Goal: Task Accomplishment & Management: Complete application form

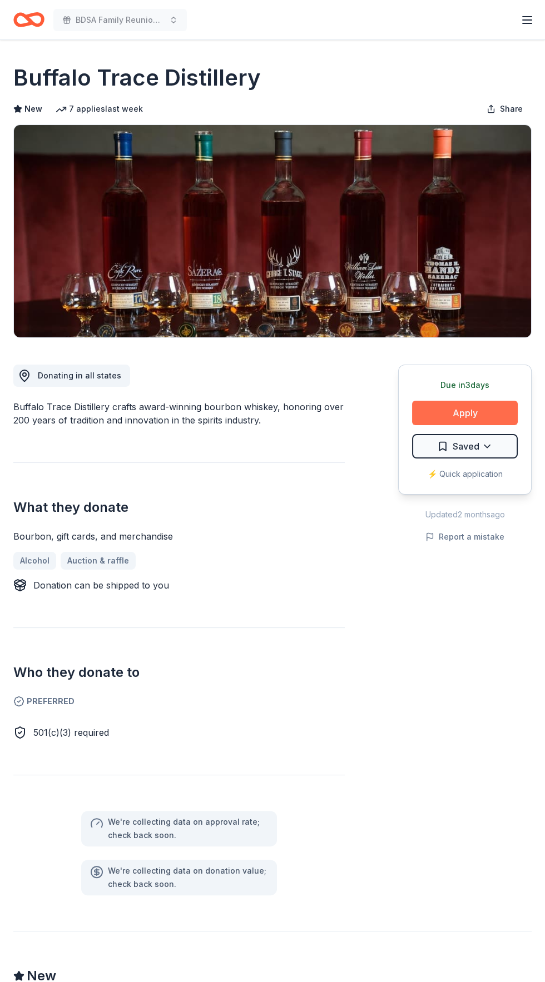
click at [476, 405] on button "Apply" at bounding box center [465, 413] width 106 height 24
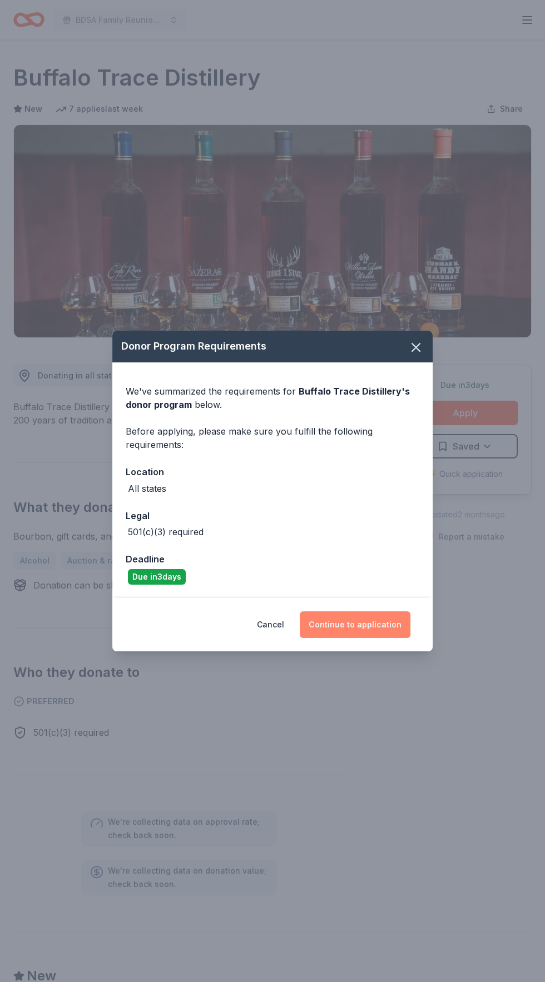
click at [372, 624] on button "Continue to application" at bounding box center [355, 624] width 111 height 27
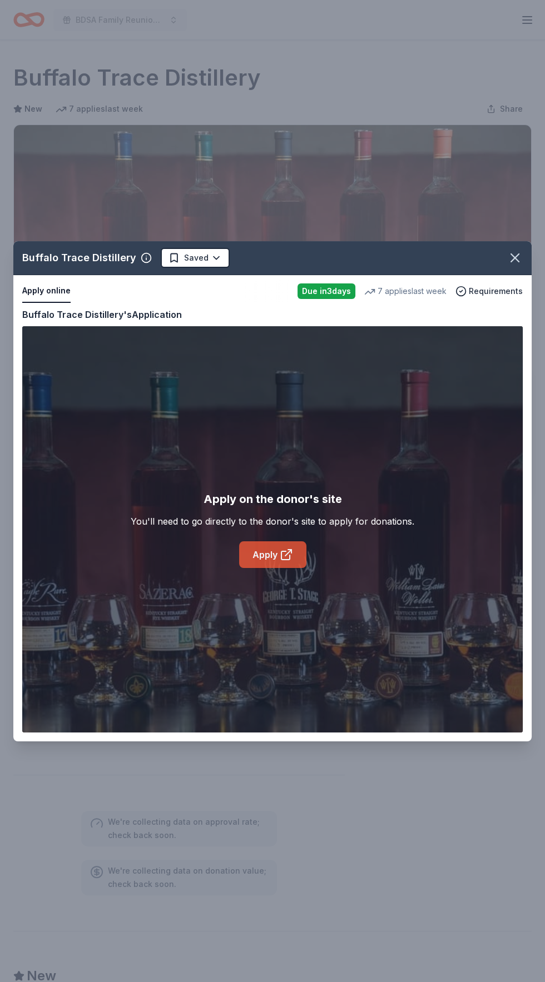
click at [293, 546] on link "Apply" at bounding box center [272, 554] width 67 height 27
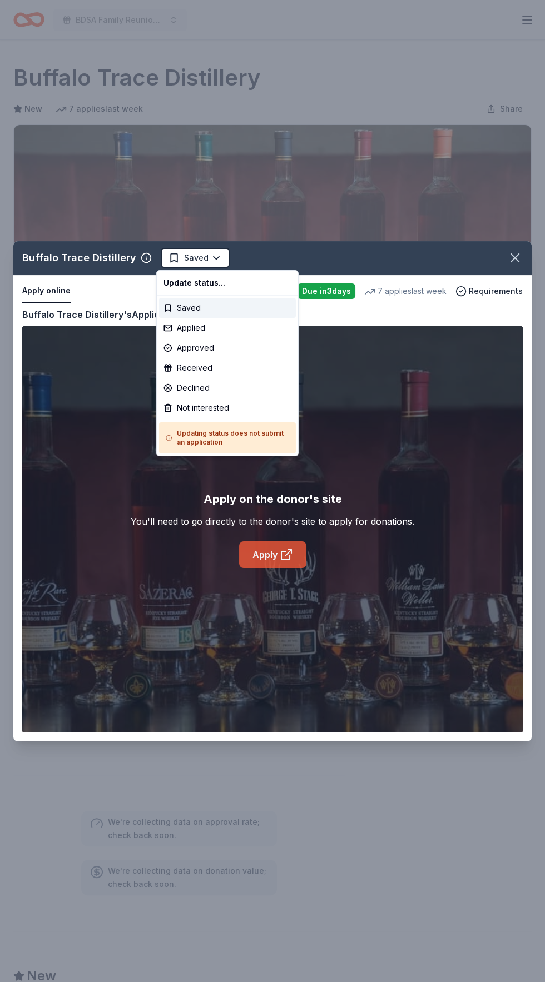
click at [204, 254] on html "BDSA Family Reunion Conference Silent Auction Earn Rewards Due in 3 days Share …" at bounding box center [272, 491] width 545 height 982
click at [225, 325] on div "Applied" at bounding box center [227, 328] width 137 height 20
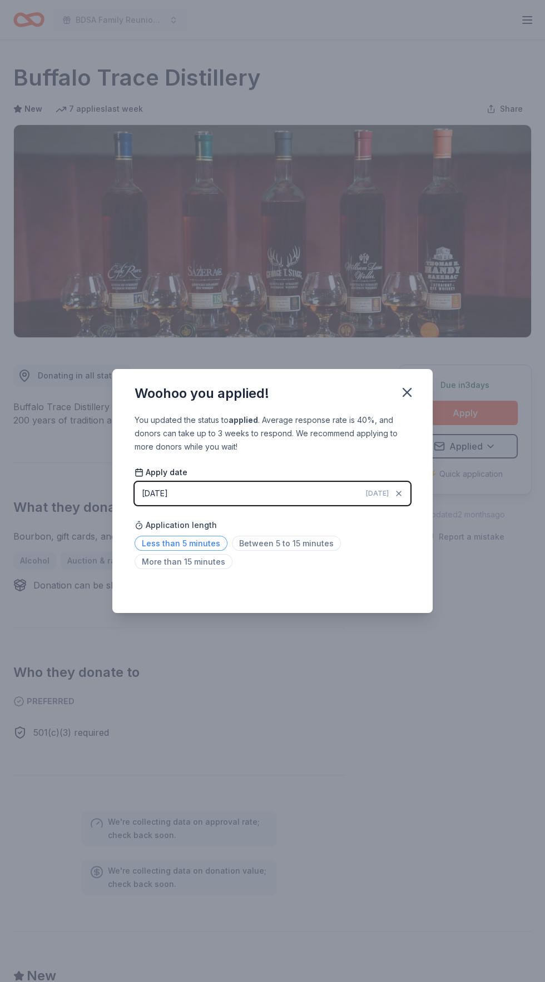
click at [208, 541] on span "Less than 5 minutes" at bounding box center [181, 543] width 93 height 15
click at [412, 389] on icon "button" at bounding box center [407, 393] width 16 height 16
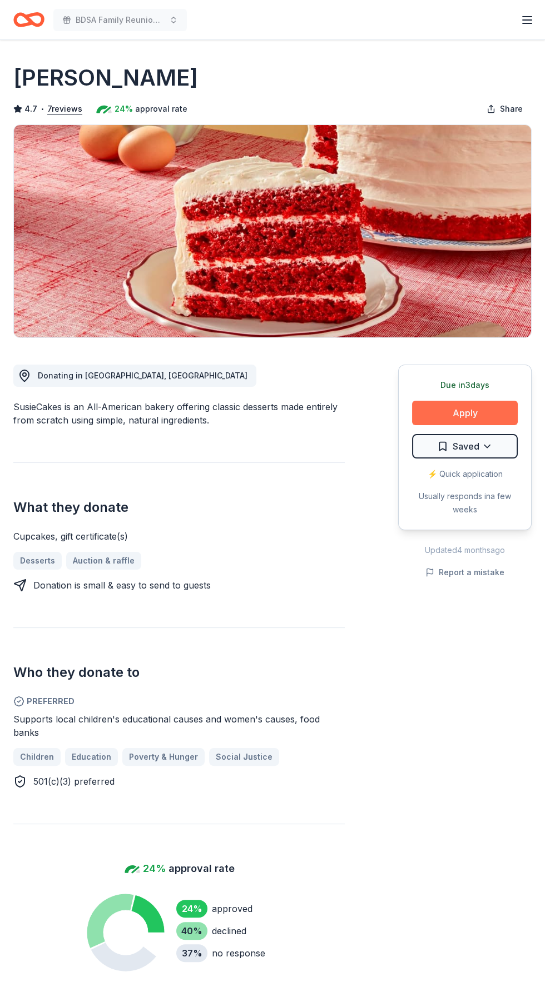
click at [484, 416] on button "Apply" at bounding box center [465, 413] width 106 height 24
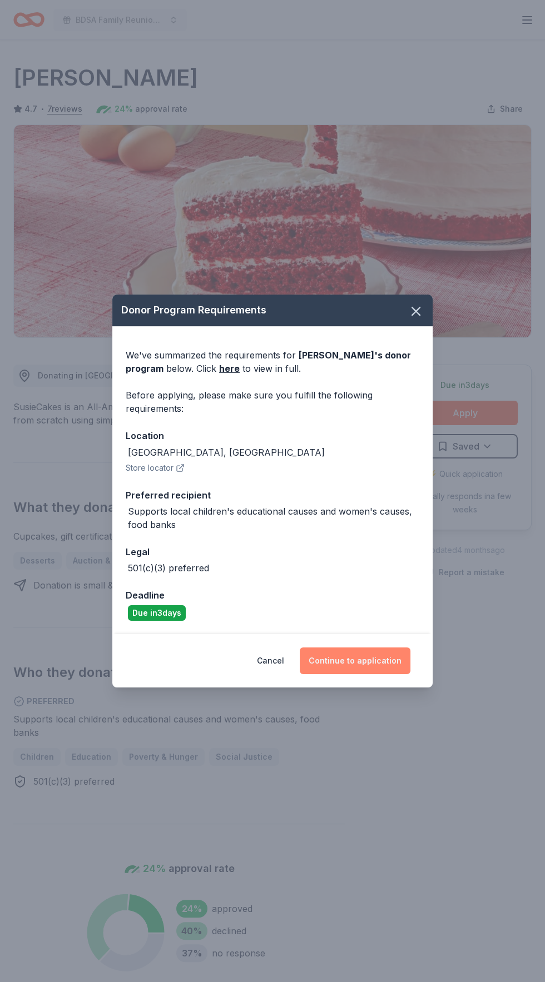
click at [371, 663] on button "Continue to application" at bounding box center [355, 661] width 111 height 27
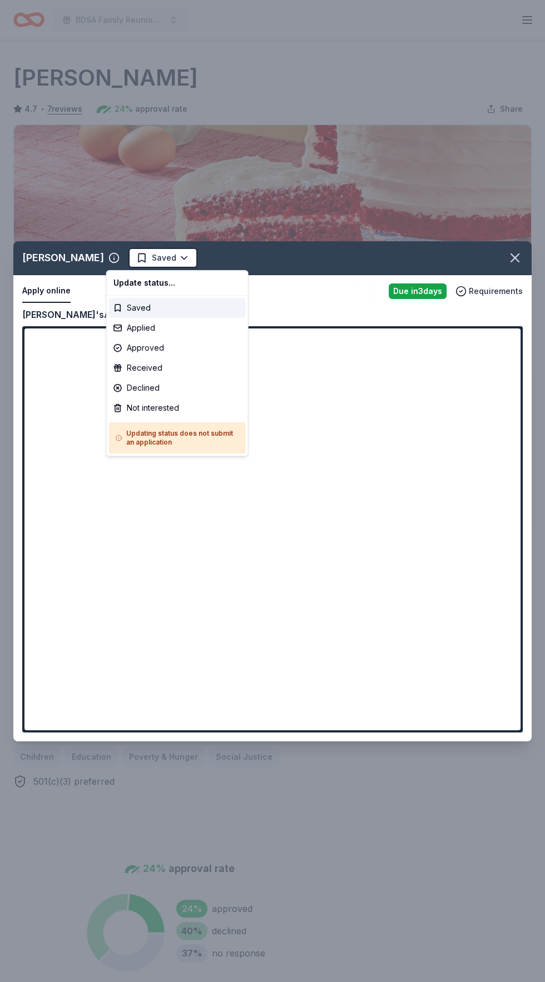
click at [156, 257] on html "BDSA Family Reunion Conference Silent Auction Earn Rewards Due in 3 days Share …" at bounding box center [272, 491] width 545 height 982
click at [165, 331] on div "Applied" at bounding box center [177, 328] width 137 height 20
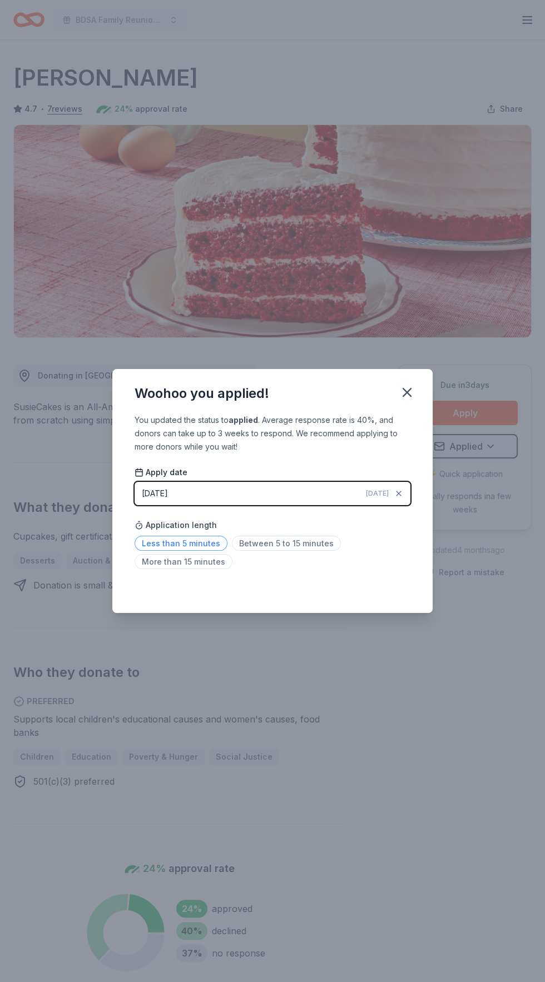
click at [189, 537] on span "Less than 5 minutes" at bounding box center [181, 543] width 93 height 15
click at [411, 395] on icon "button" at bounding box center [407, 393] width 16 height 16
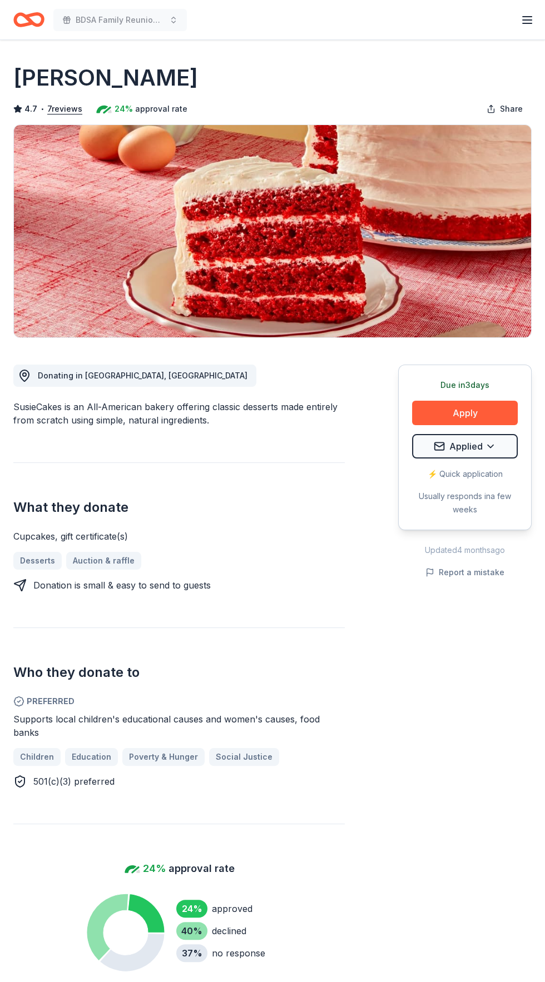
click at [38, 16] on icon "Home" at bounding box center [28, 20] width 31 height 26
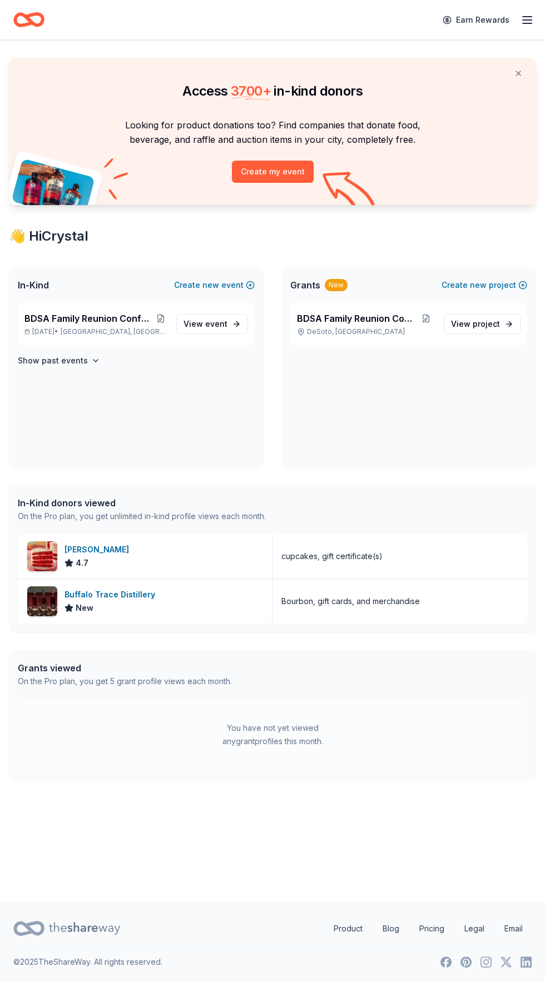
click at [37, 23] on icon "Home" at bounding box center [28, 20] width 31 height 26
click at [217, 323] on span "event" at bounding box center [216, 323] width 22 height 9
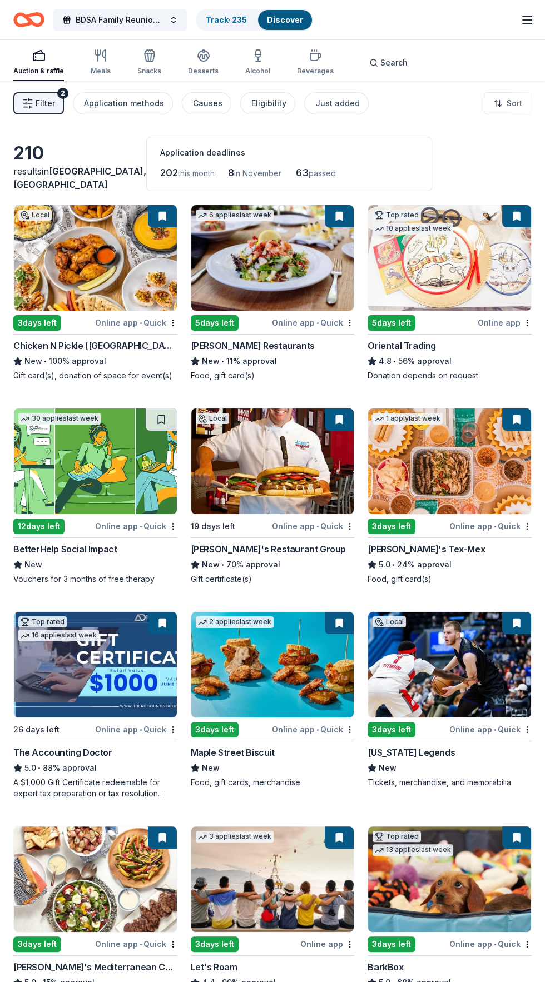
click at [99, 462] on img at bounding box center [95, 462] width 163 height 106
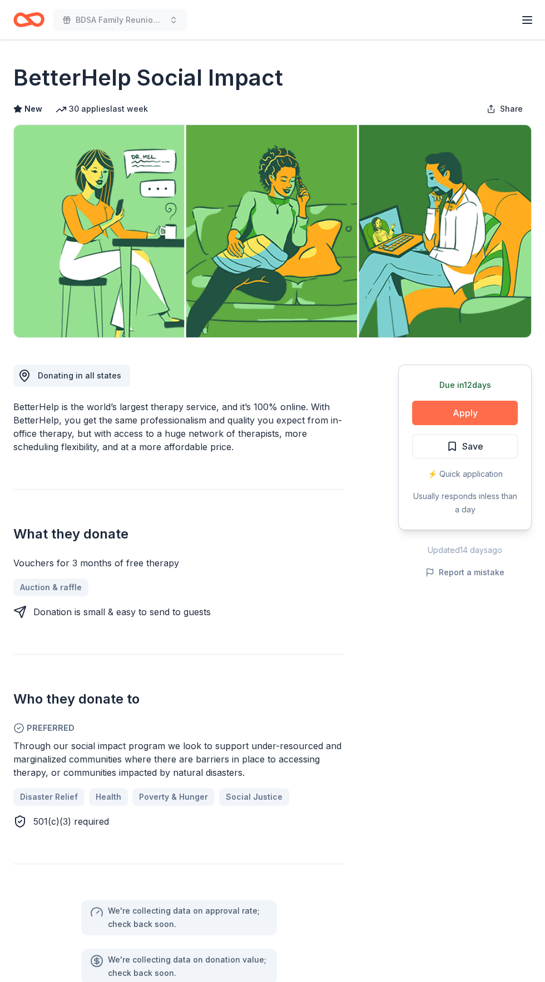
click at [499, 404] on button "Apply" at bounding box center [465, 413] width 106 height 24
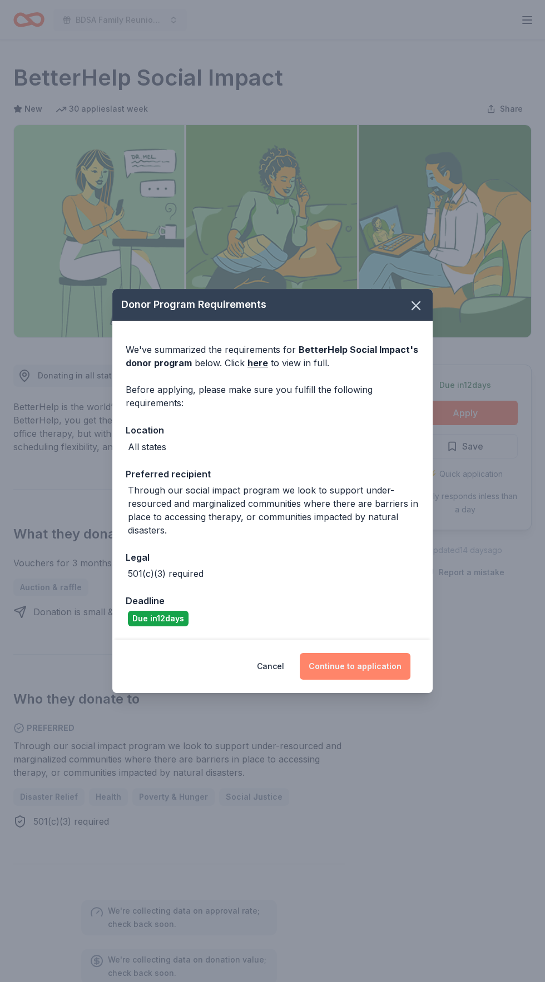
click at [389, 670] on button "Continue to application" at bounding box center [355, 666] width 111 height 27
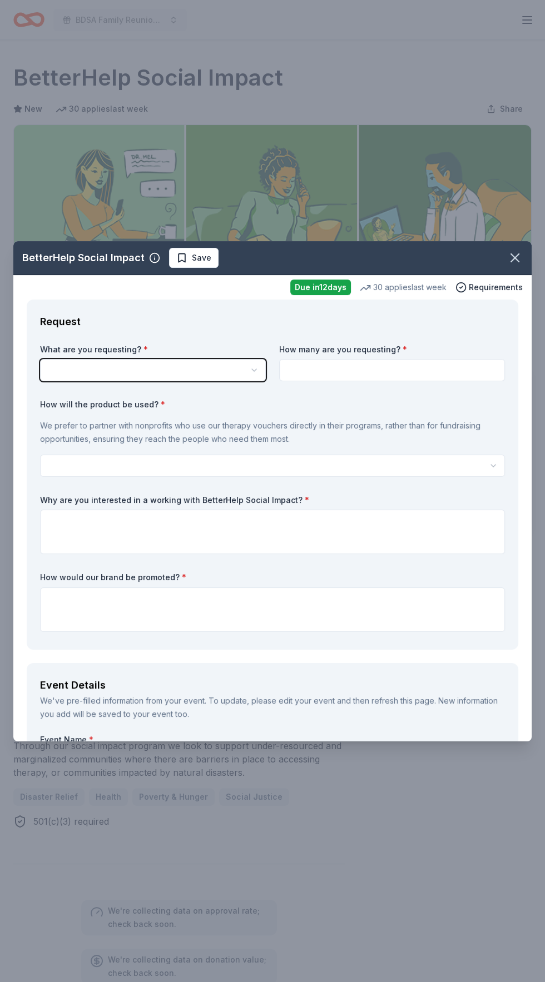
click at [215, 363] on button "button" at bounding box center [153, 370] width 226 height 22
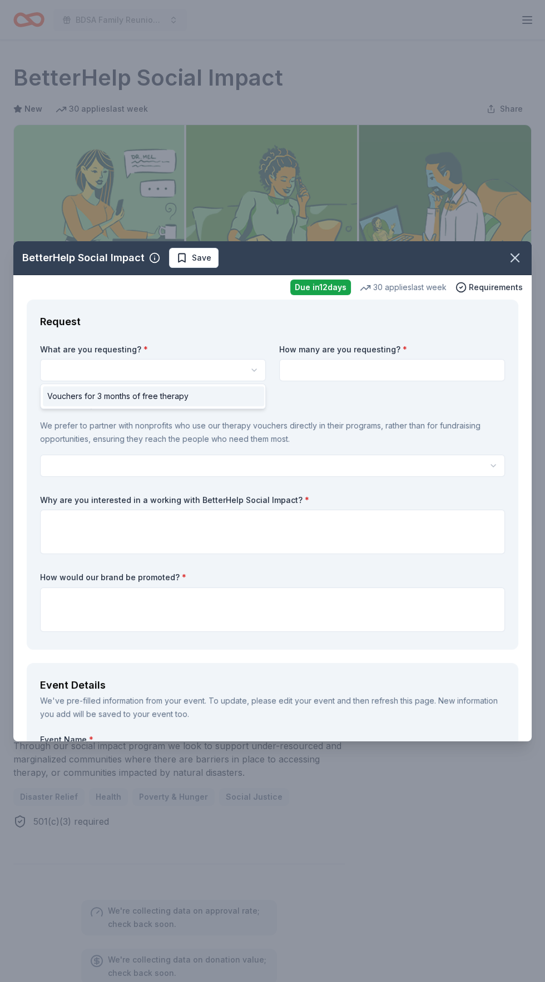
click at [225, 394] on div "Vouchers for 3 months of free therapy" at bounding box center [153, 396] width 221 height 20
select select "Vouchers for 3 months of free therapy"
click at [427, 375] on input at bounding box center [392, 370] width 226 height 22
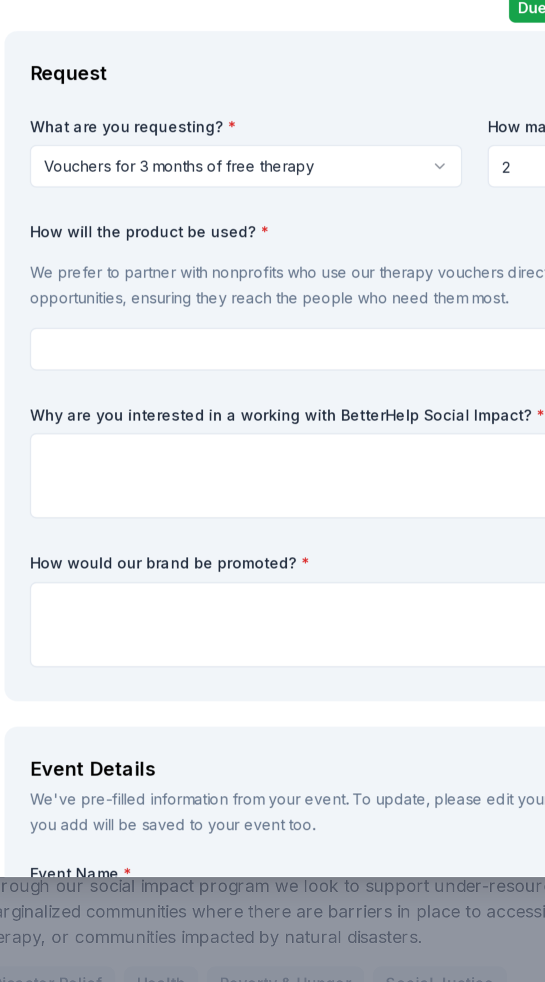
type input "2"
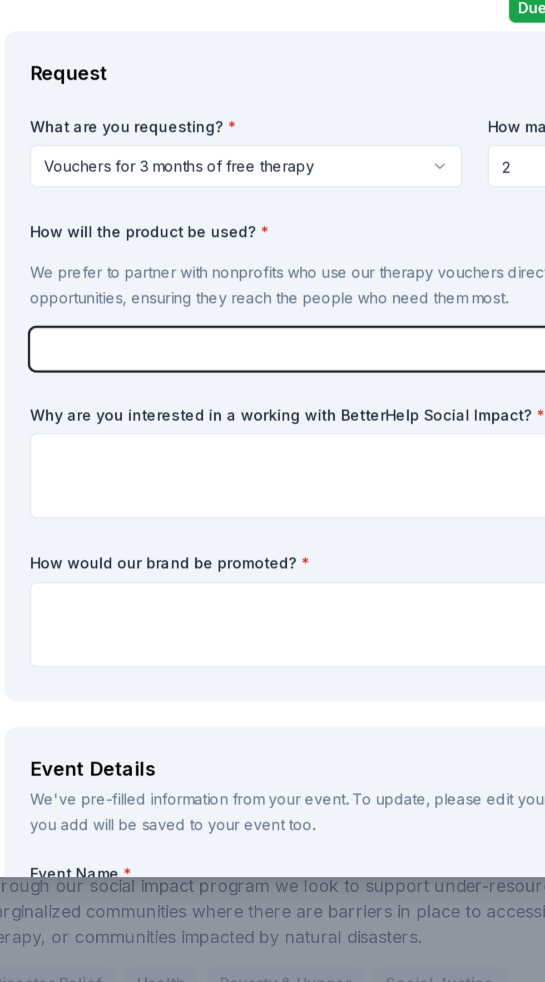
click at [218, 466] on button "button" at bounding box center [272, 466] width 465 height 22
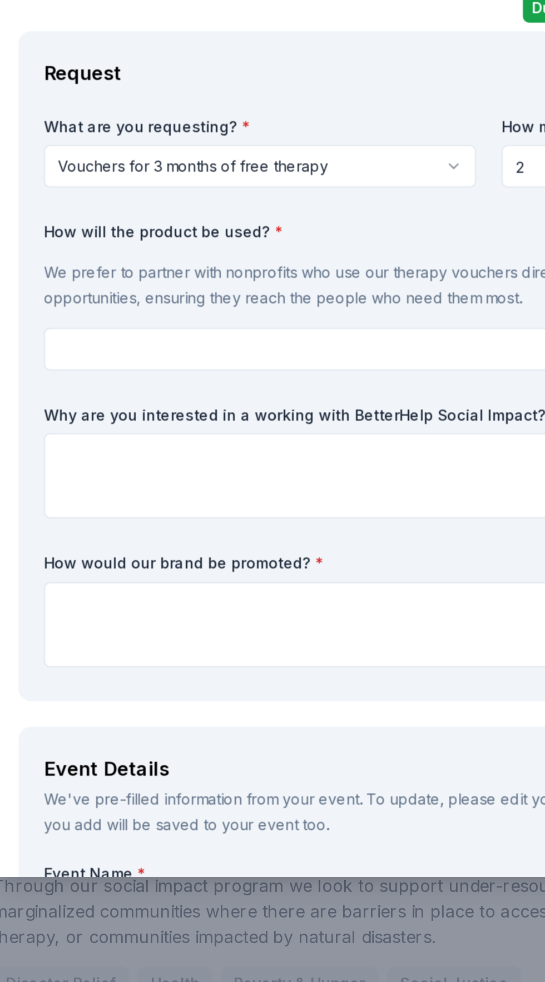
click at [293, 373] on input "2" at bounding box center [392, 370] width 226 height 22
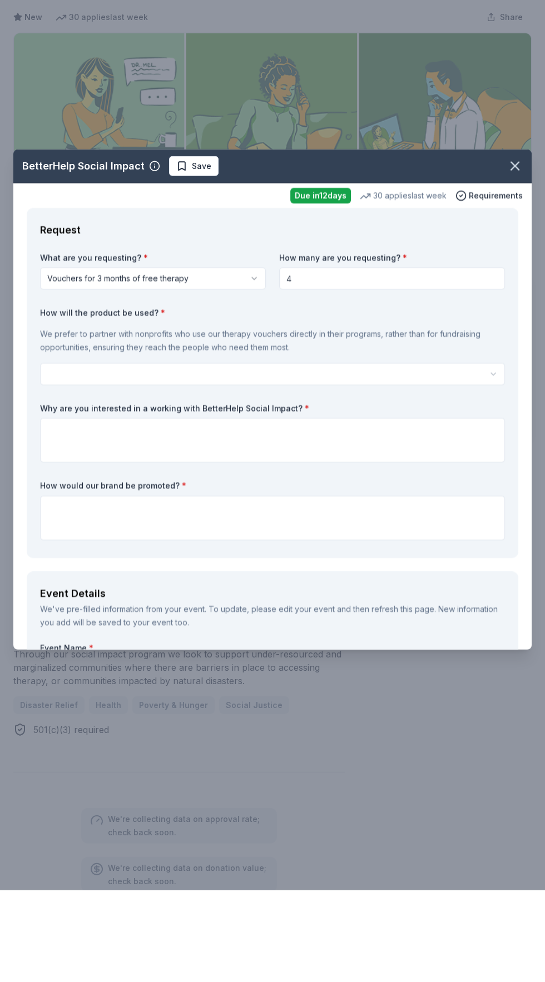
type input "4"
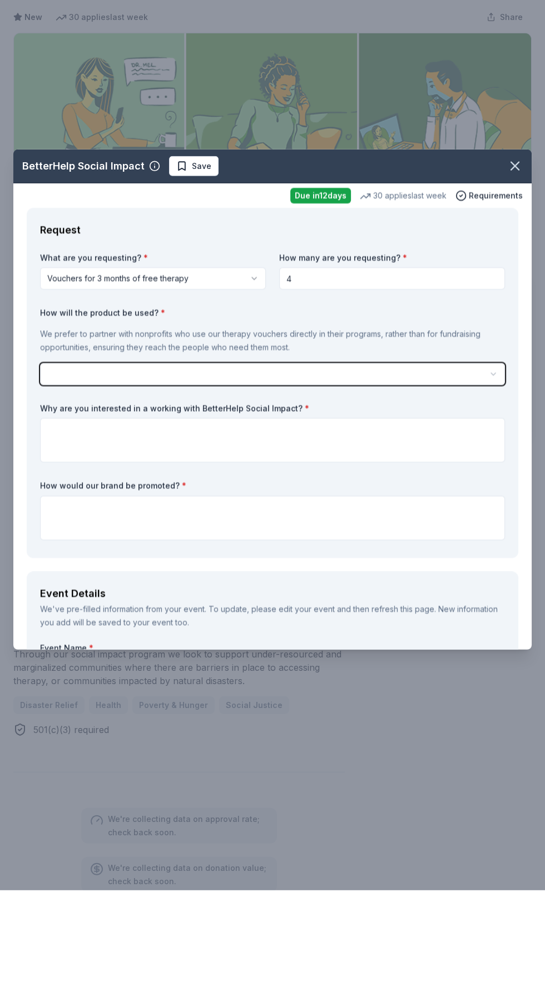
click at [294, 470] on button "button" at bounding box center [272, 466] width 465 height 22
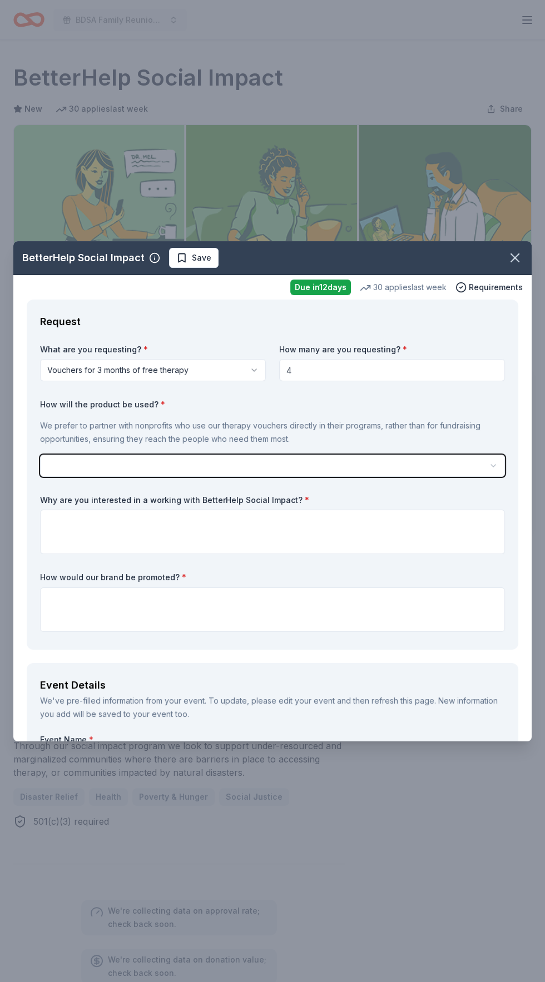
click at [366, 465] on button "button" at bounding box center [272, 466] width 465 height 22
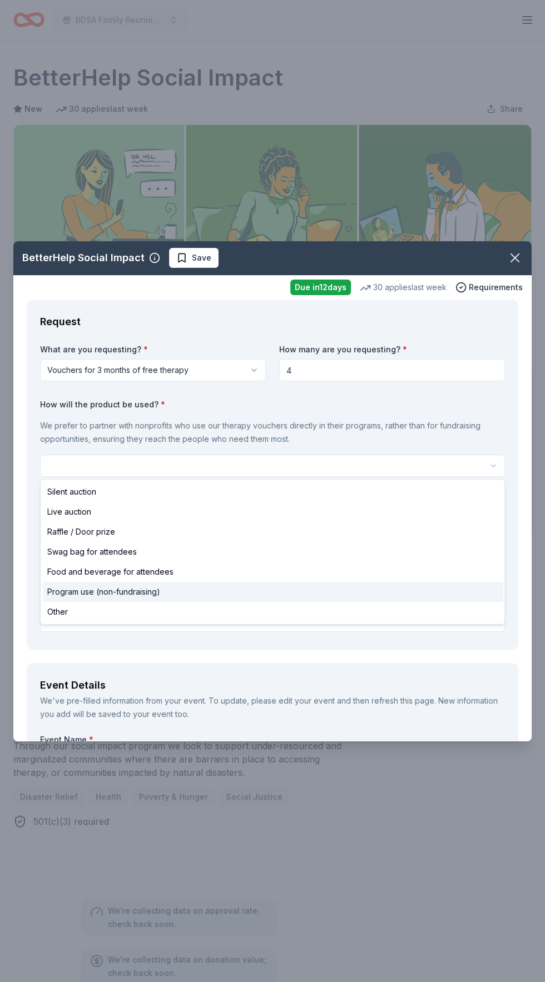
click at [156, 591] on span "Program use (non-fundraising)" at bounding box center [103, 591] width 113 height 13
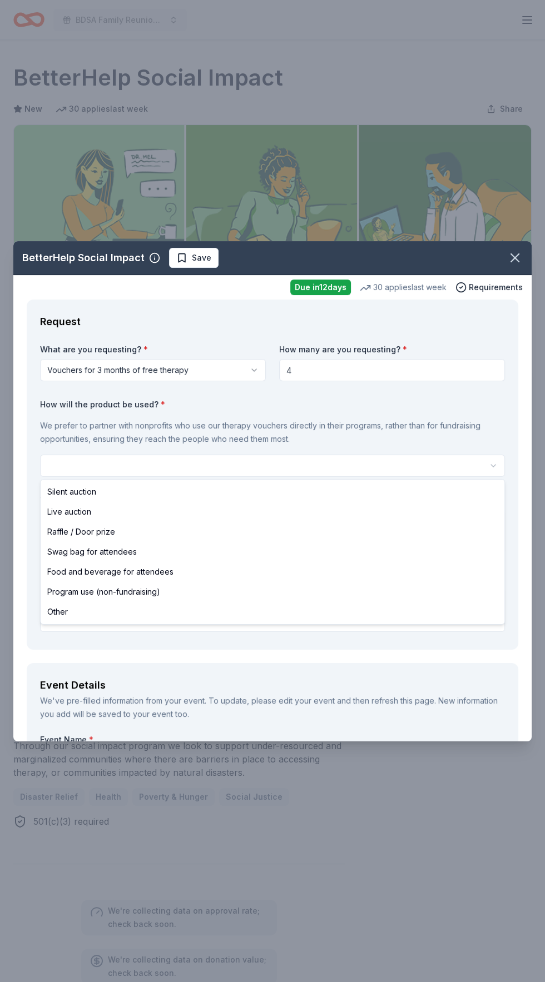
select select "programUse"
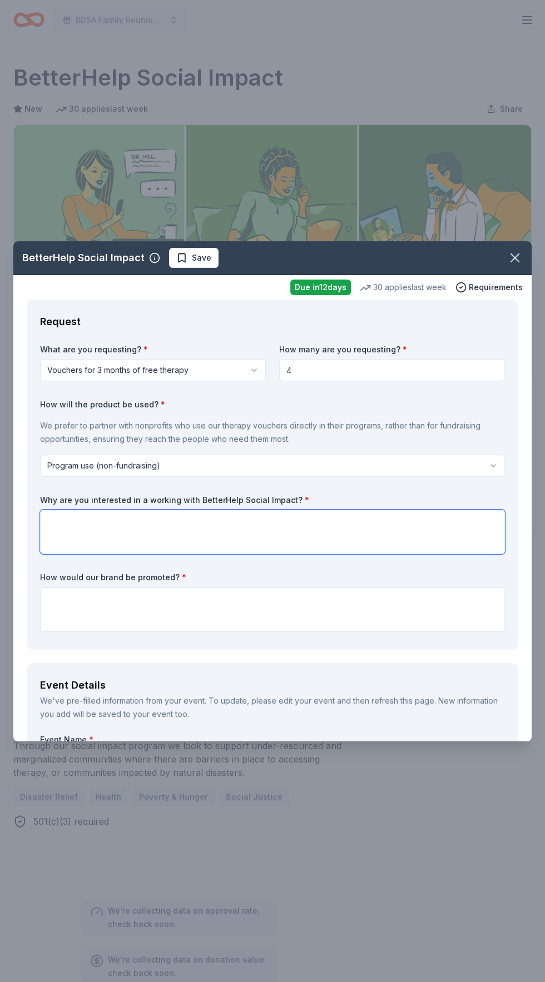
click at [323, 527] on textarea at bounding box center [272, 532] width 465 height 44
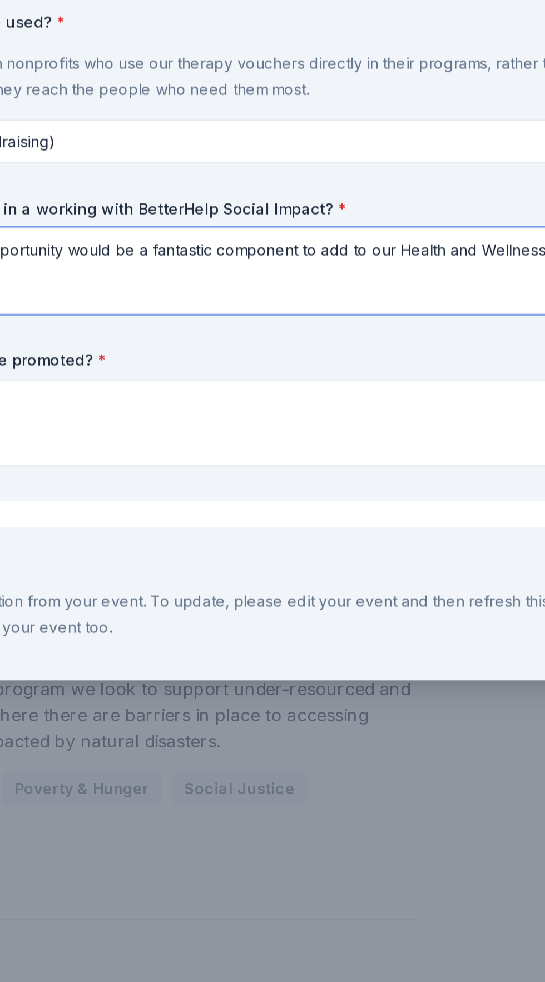
click at [338, 521] on textarea "We believe that this opportunity would be a fantastic component to add to our H…" at bounding box center [272, 532] width 465 height 44
click at [333, 524] on textarea "We believe that this opportunity would be a fantastic component to add to our H…" at bounding box center [272, 532] width 465 height 44
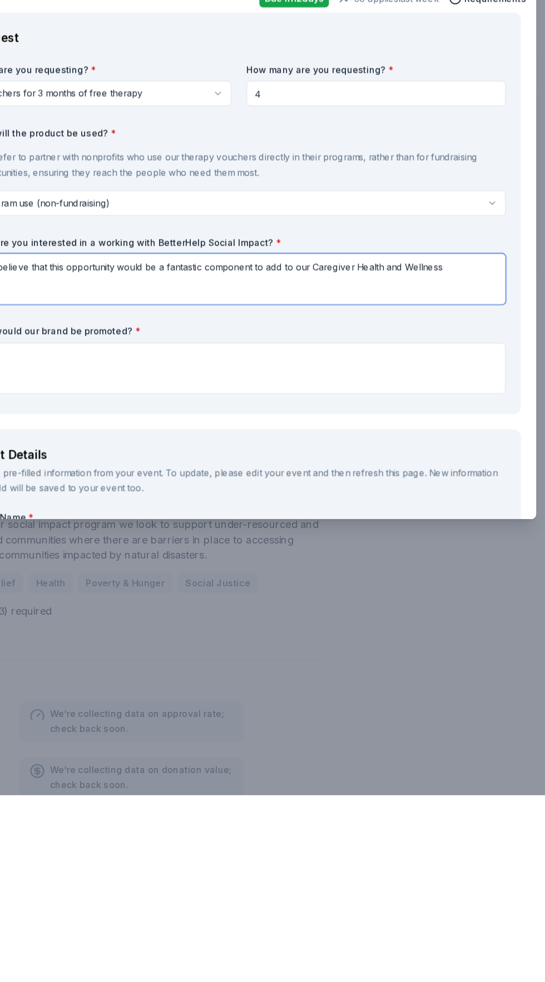
click at [474, 527] on textarea "We believe that this opportunity would be a fantastic component to add to our C…" at bounding box center [272, 532] width 465 height 44
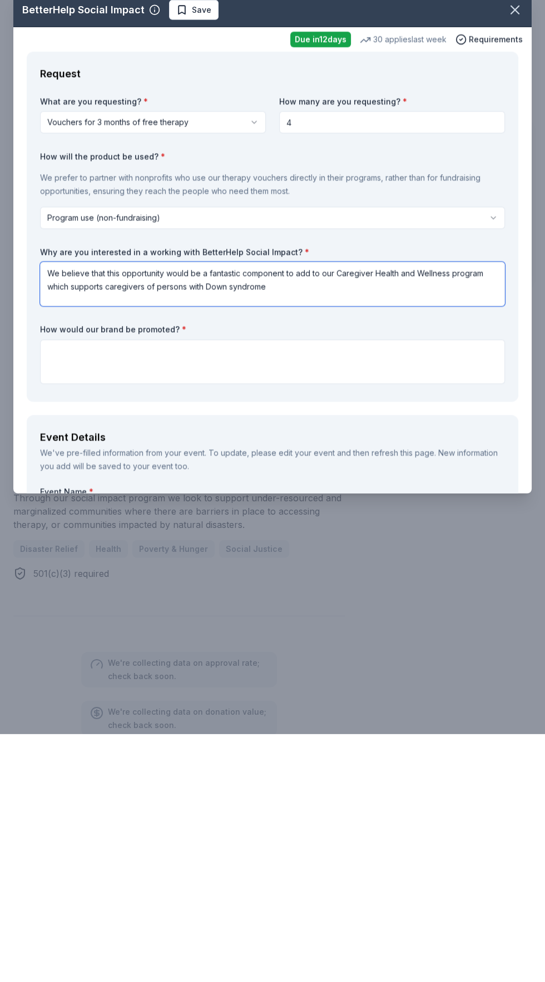
type textarea "We believe that this opportunity would be a fantastic component to add to our C…"
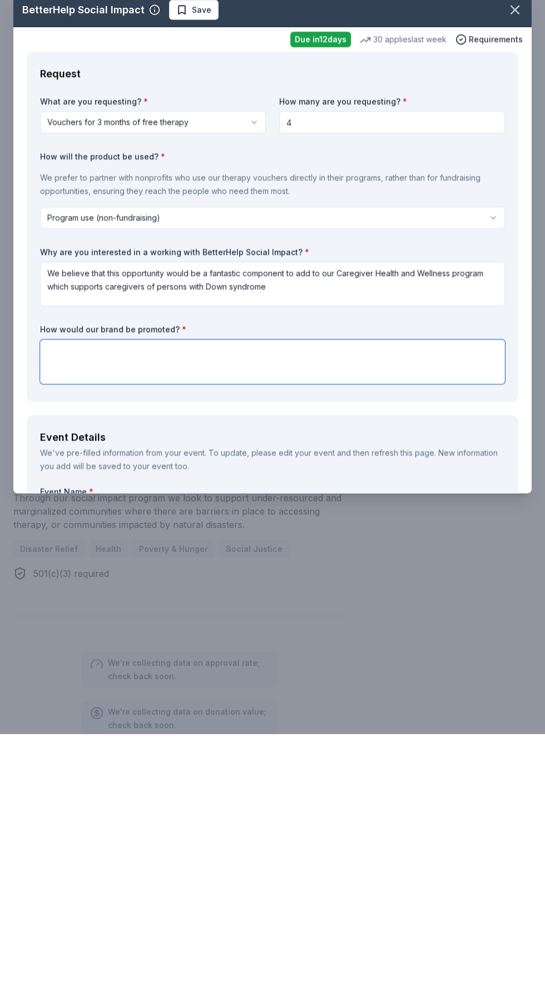
click at [357, 605] on textarea at bounding box center [272, 609] width 465 height 44
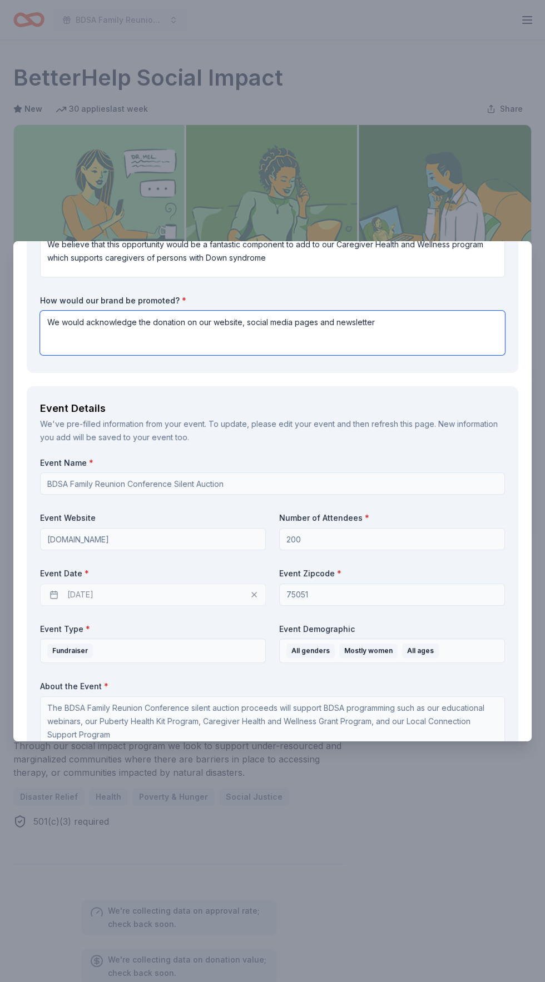
scroll to position [280, 0]
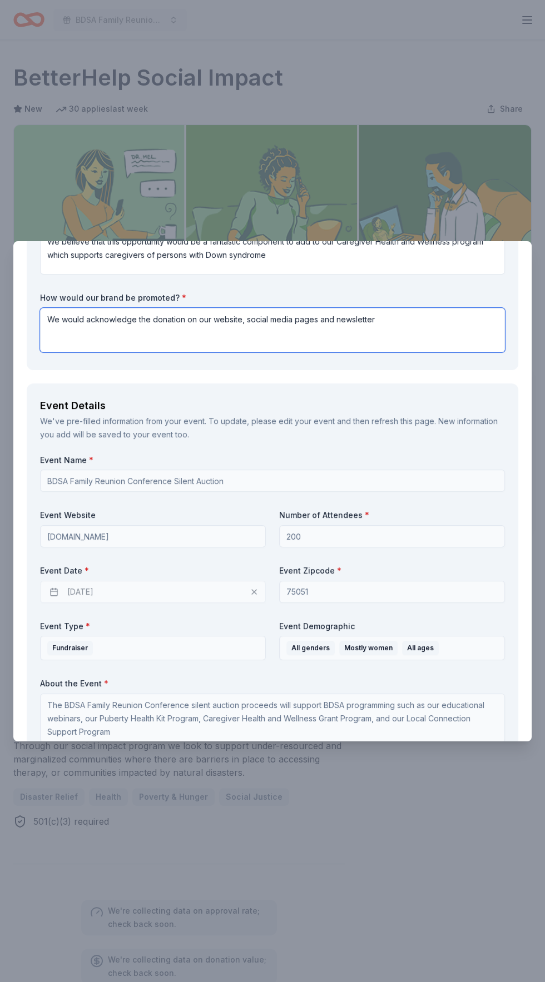
type textarea "We would acknowledge the donation on our website, social media pages and newsle…"
click at [187, 587] on div "[DATE]" at bounding box center [153, 592] width 226 height 22
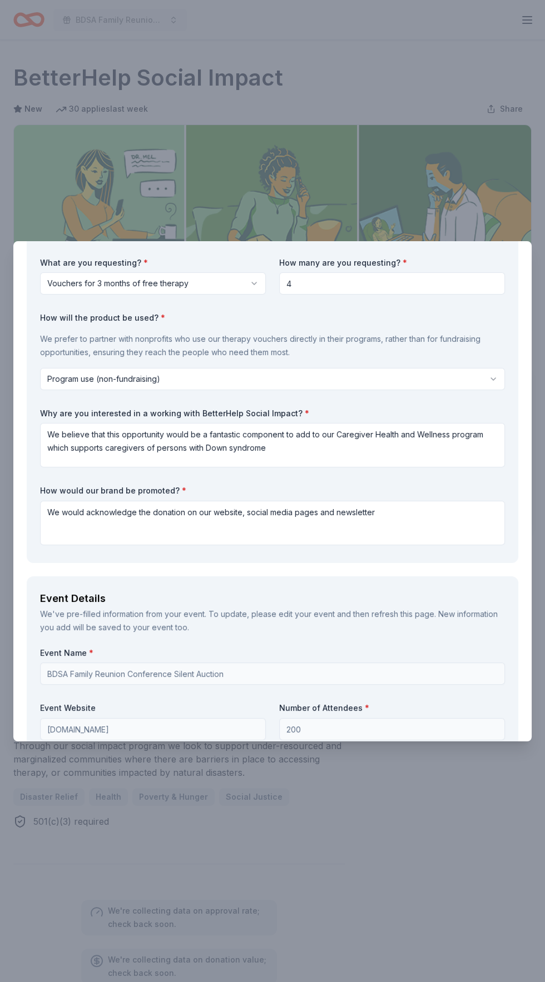
scroll to position [87, 0]
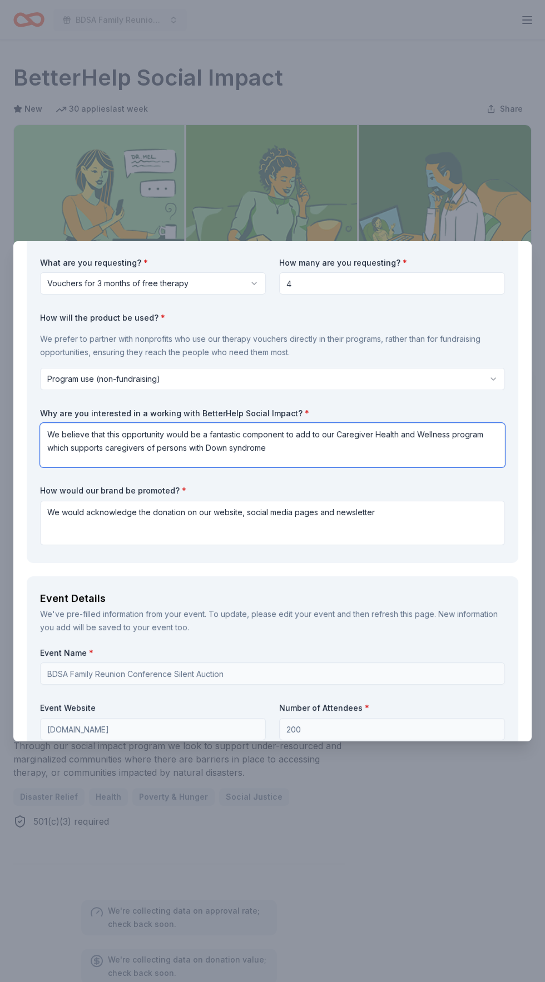
click at [290, 446] on textarea "We believe that this opportunity would be a fantastic component to add to our C…" at bounding box center [272, 445] width 465 height 44
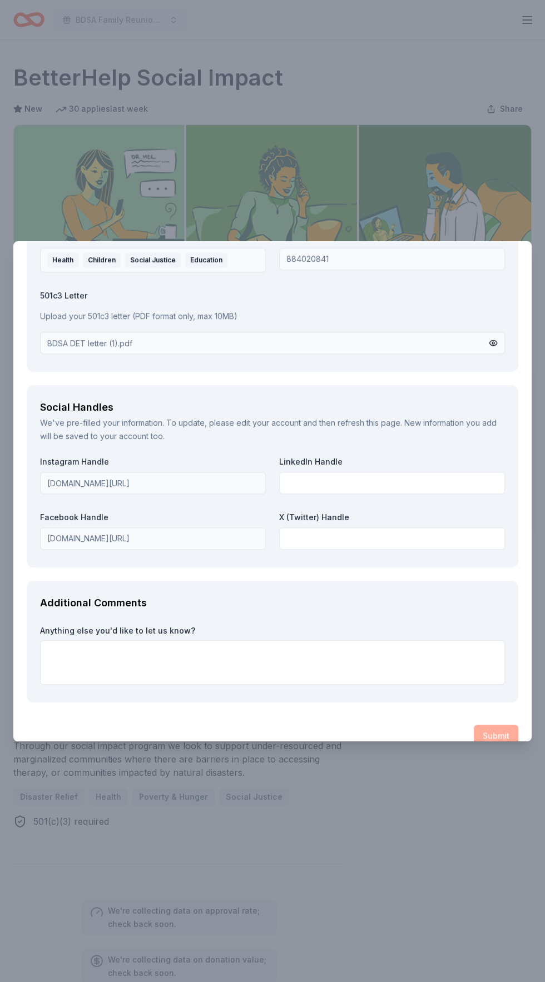
scroll to position [1247, 0]
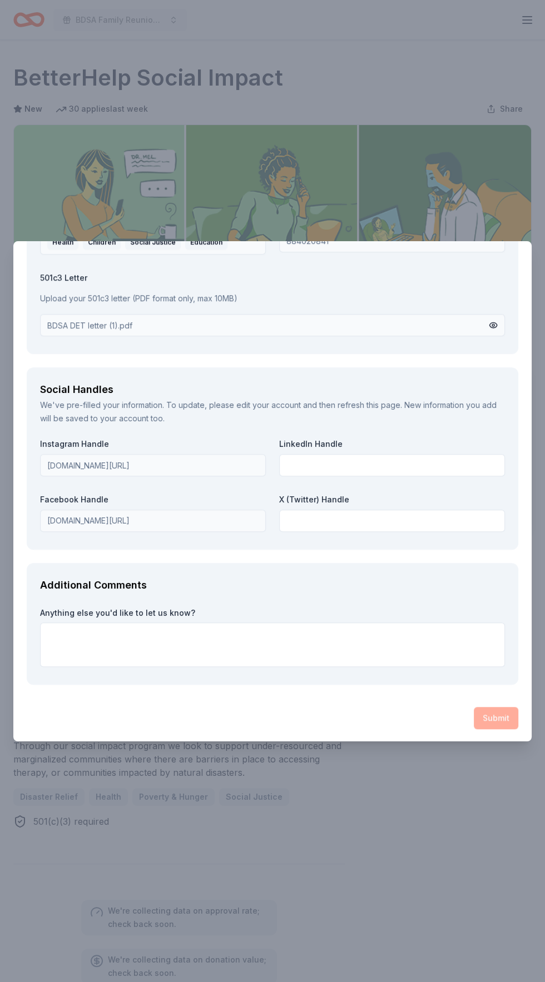
type textarea "We believe that this opportunity would be a fantastic component to add to our C…"
click at [499, 725] on div "Submit" at bounding box center [272, 718] width 491 height 22
click at [396, 622] on textarea at bounding box center [272, 644] width 465 height 44
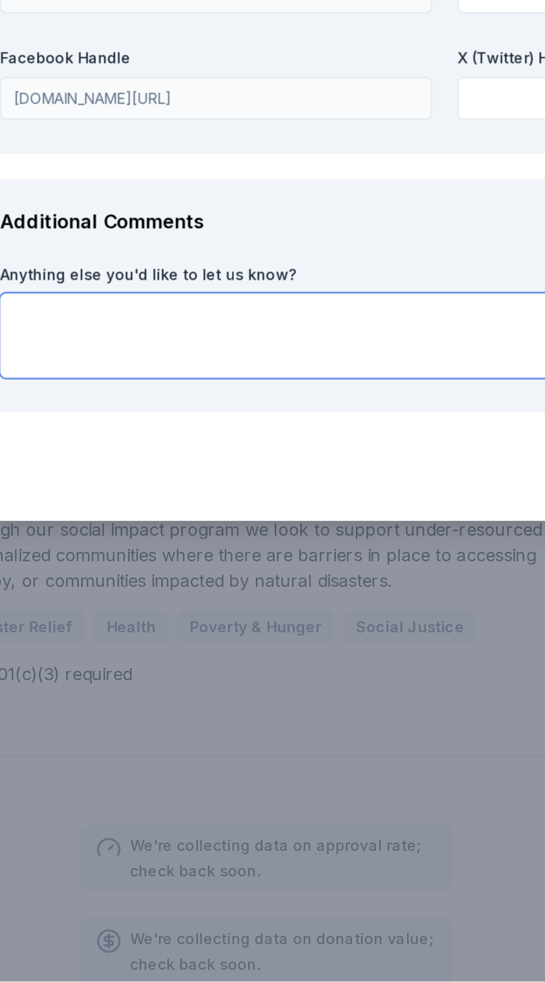
scroll to position [0, 0]
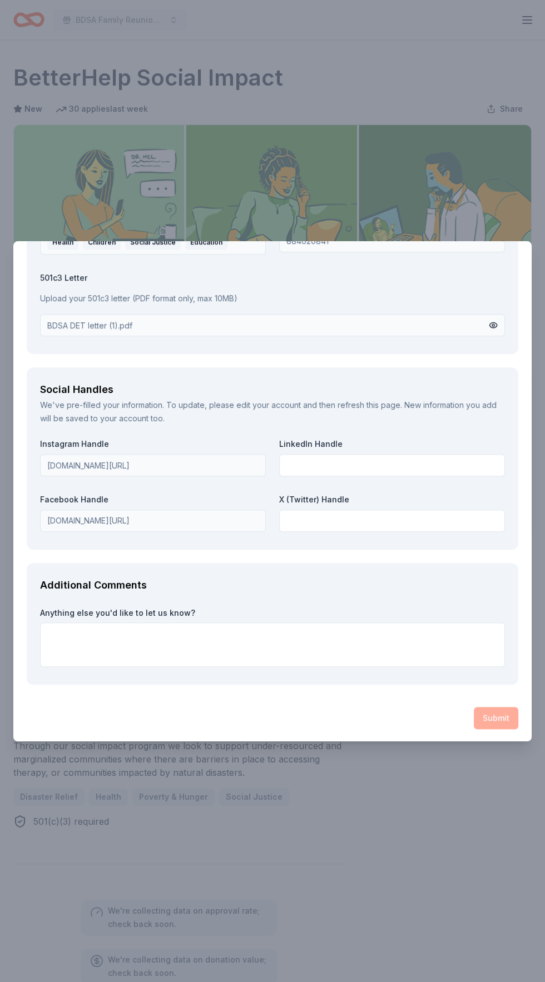
click at [496, 727] on div "Submit" at bounding box center [272, 718] width 491 height 22
click at [504, 724] on div "Submit" at bounding box center [272, 718] width 491 height 22
click at [499, 717] on div "Submit" at bounding box center [272, 718] width 491 height 22
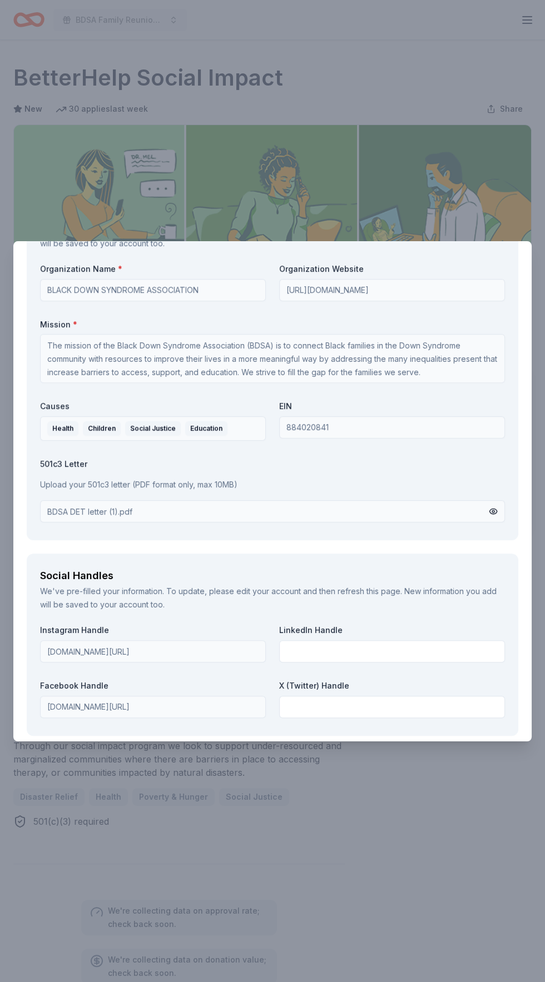
scroll to position [1055, 0]
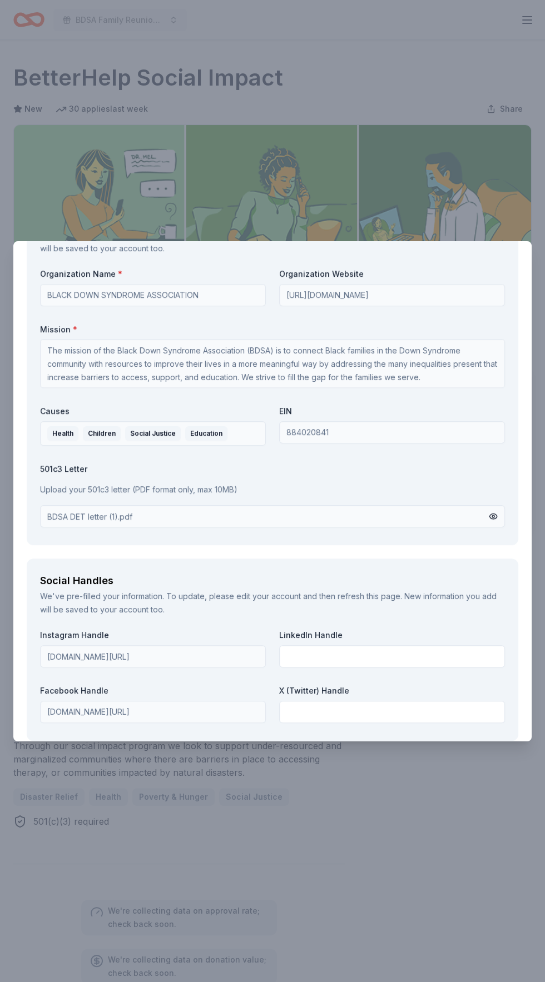
click at [474, 512] on div "BDSA DET letter (1).pdf" at bounding box center [272, 516] width 465 height 22
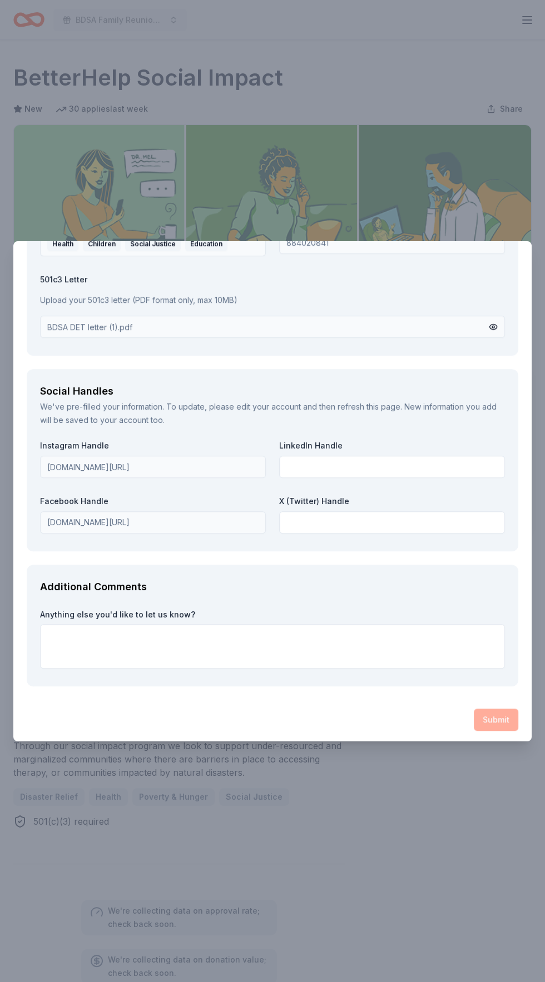
scroll to position [1247, 0]
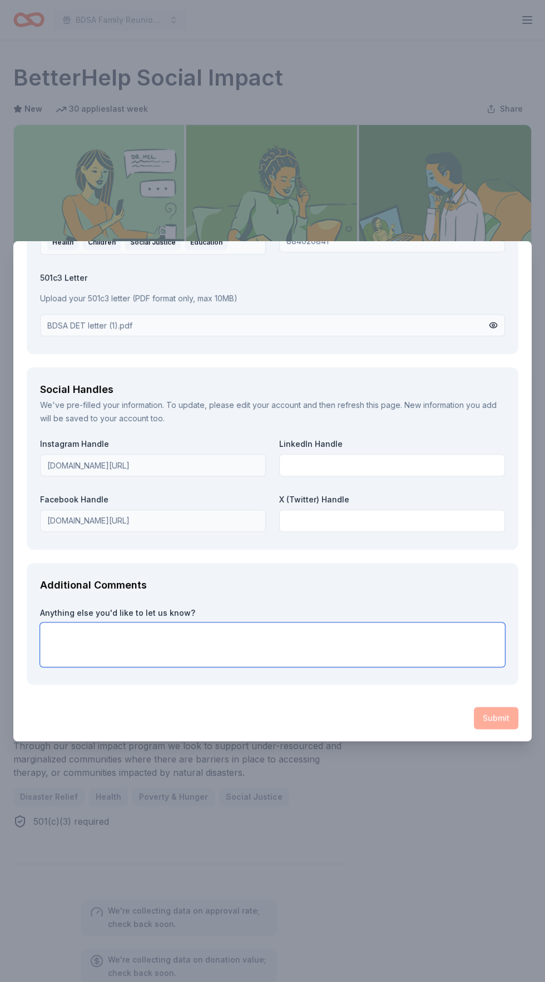
click at [330, 639] on textarea at bounding box center [272, 644] width 465 height 44
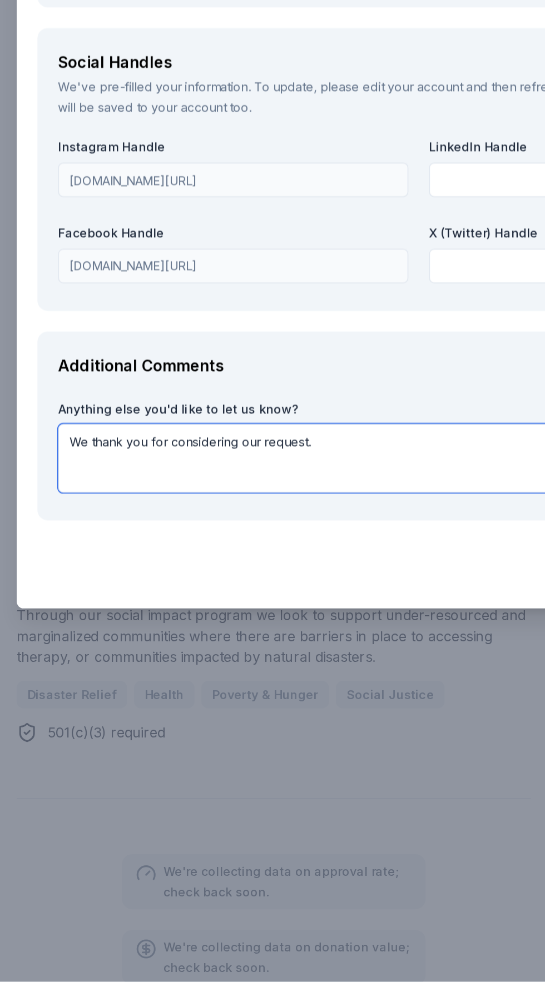
scroll to position [0, 0]
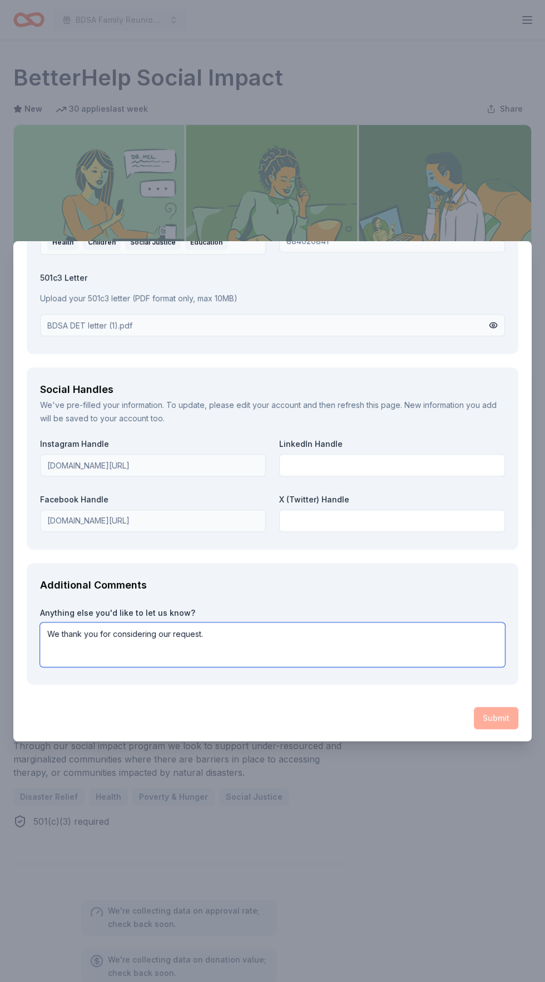
type textarea "We thank you for considering our request."
click at [499, 720] on div "Submit" at bounding box center [272, 718] width 491 height 22
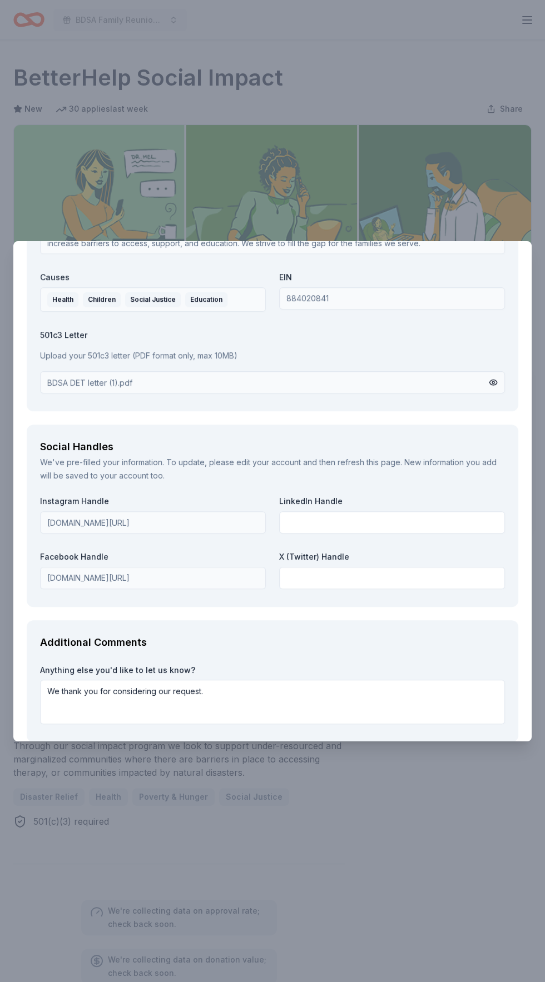
scroll to position [1247, 0]
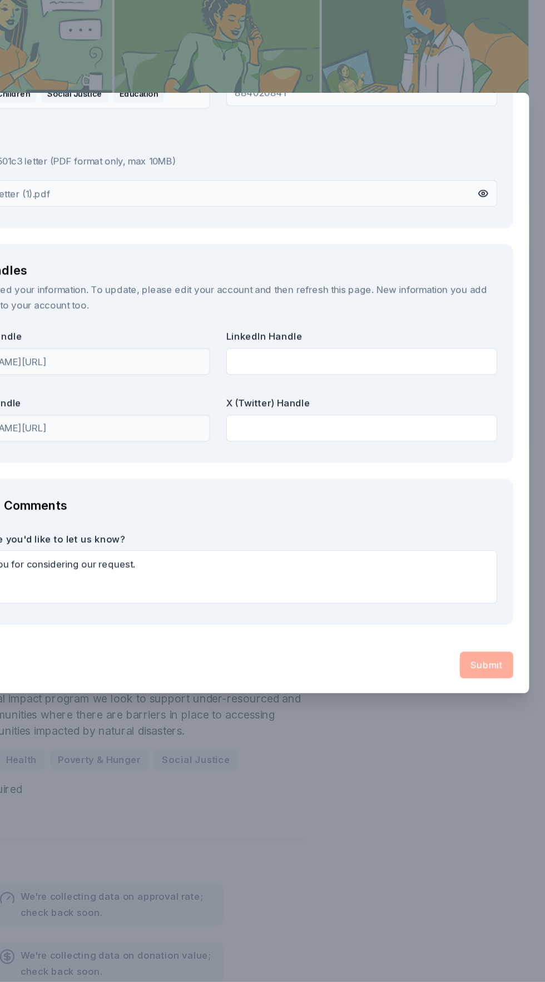
click at [502, 771] on div "BetterHelp Social Impact Save Due [DATE] 30 applies last week Requirements Requ…" at bounding box center [272, 491] width 545 height 982
click at [500, 716] on div "Submit" at bounding box center [272, 718] width 491 height 22
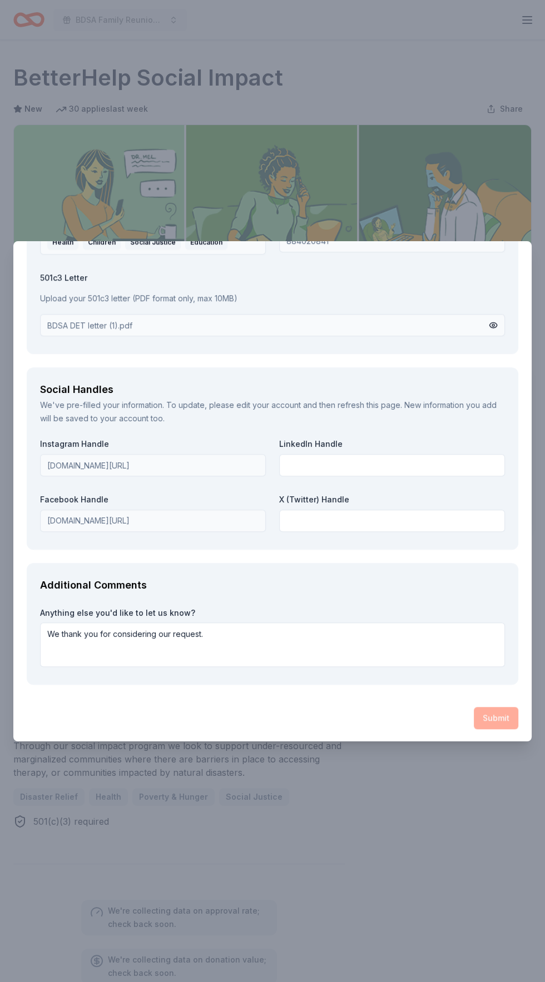
click at [496, 715] on div "Submit" at bounding box center [272, 718] width 491 height 22
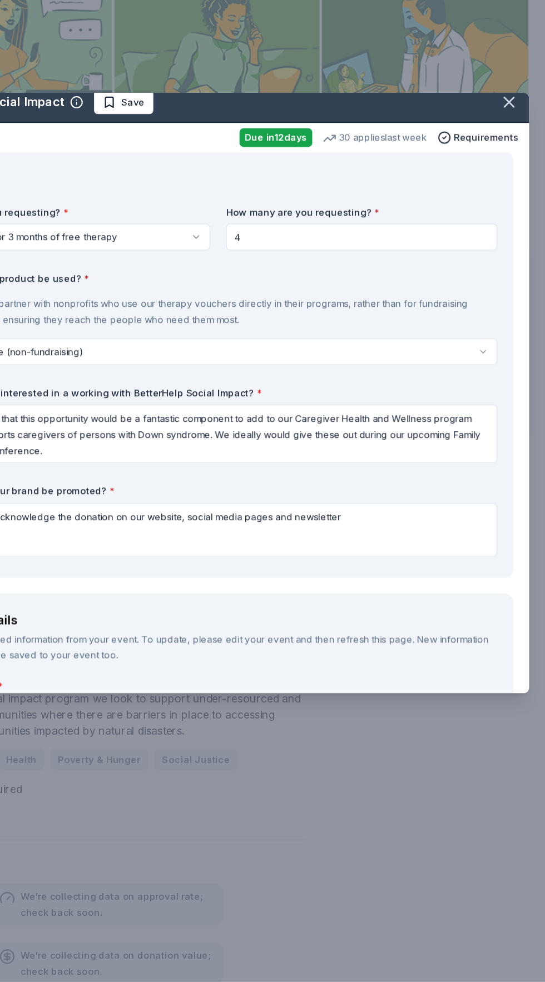
scroll to position [0, 0]
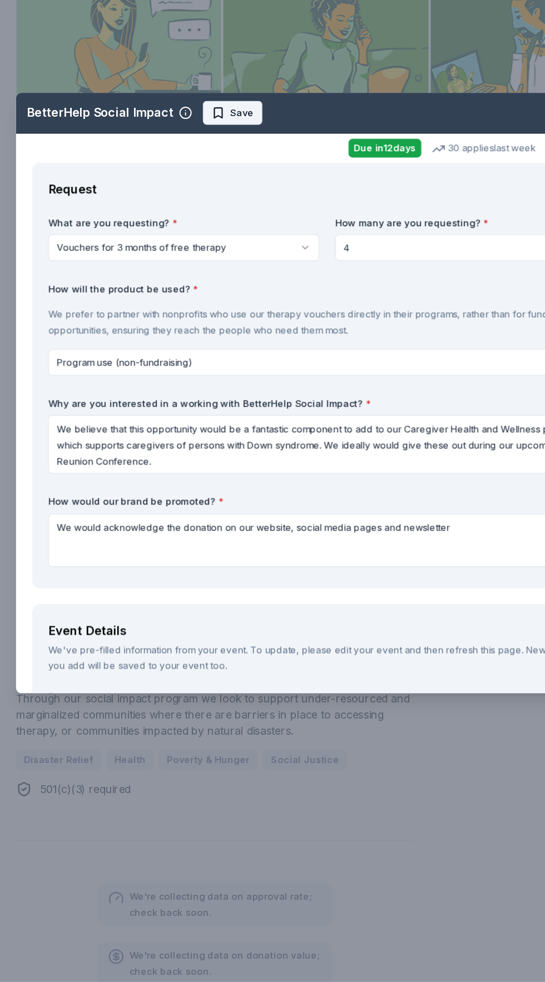
click at [194, 254] on span "Save" at bounding box center [201, 257] width 19 height 13
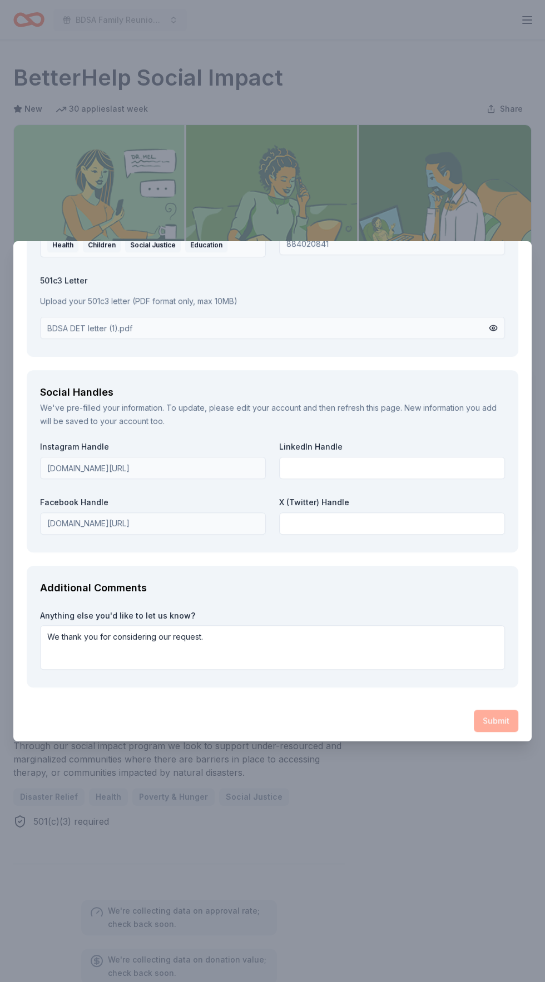
scroll to position [1247, 0]
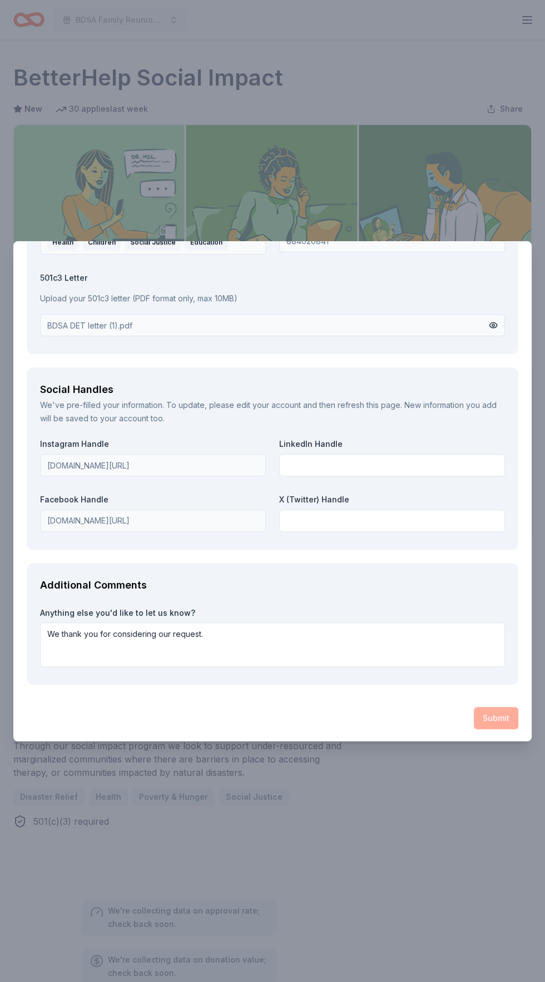
click at [506, 721] on div "Submit" at bounding box center [272, 718] width 491 height 22
click at [415, 521] on input "text" at bounding box center [392, 521] width 226 height 22
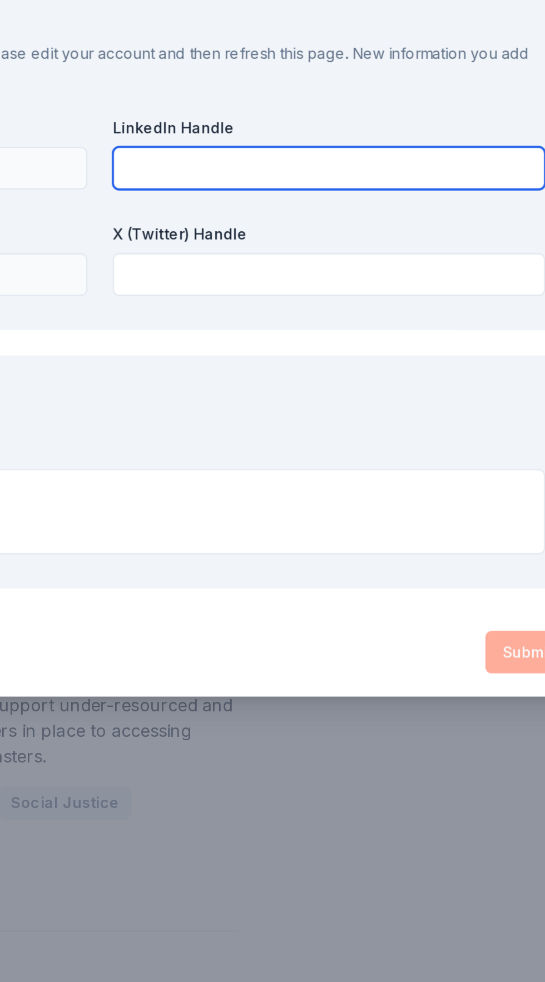
click at [407, 462] on input "text" at bounding box center [392, 465] width 226 height 22
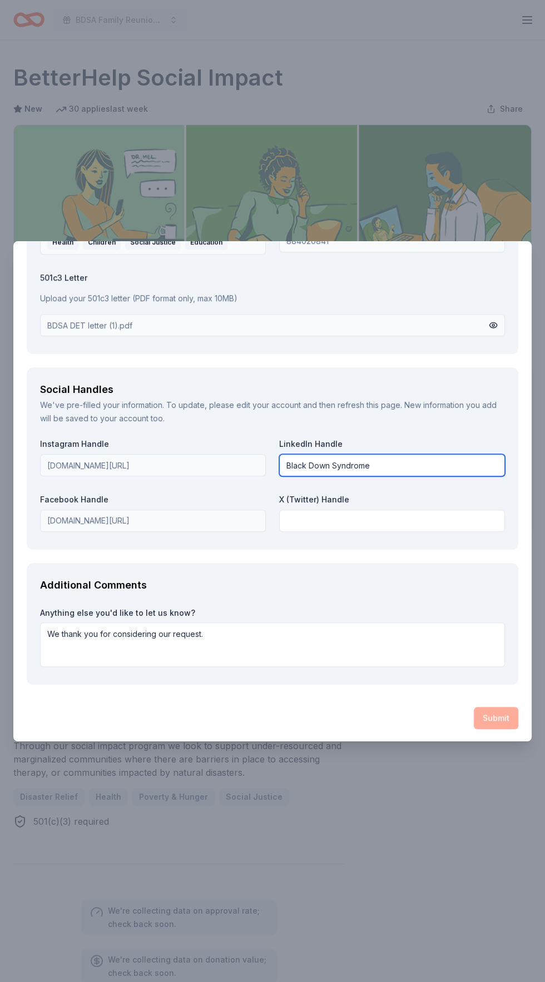
type input "Black Down Syndrome"
click at [512, 719] on div "Submit" at bounding box center [272, 718] width 491 height 22
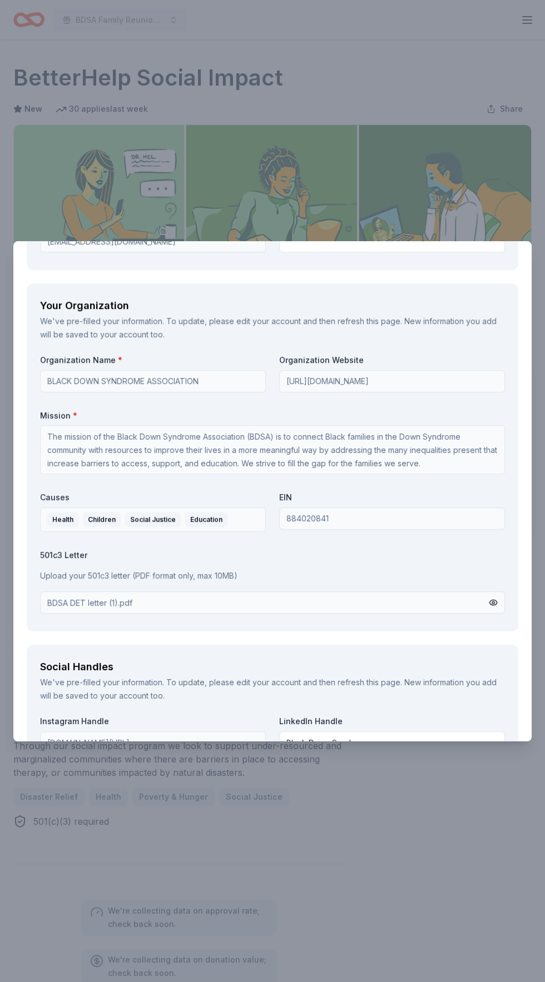
scroll to position [979, 0]
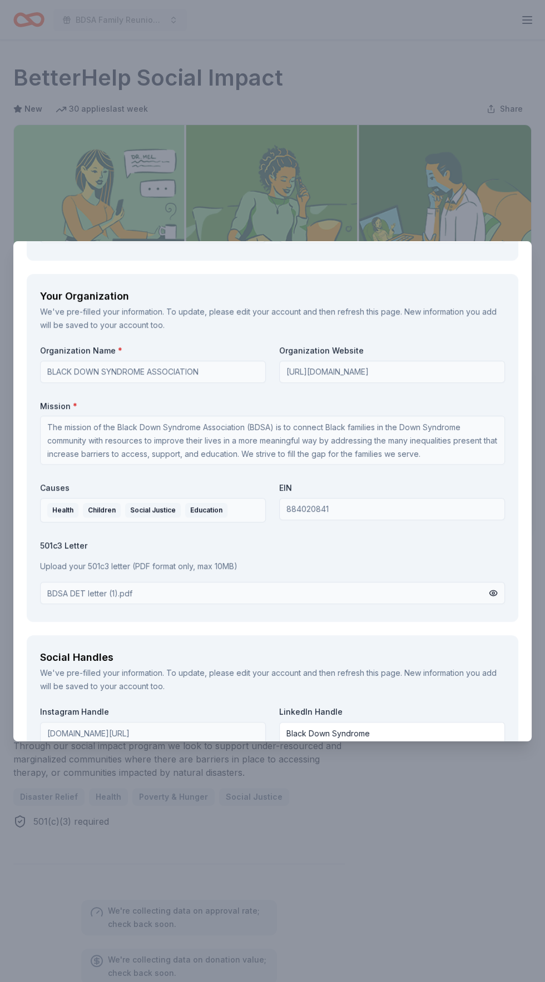
click at [131, 594] on div "BDSA DET letter (1).pdf" at bounding box center [89, 593] width 85 height 12
click at [493, 591] on button at bounding box center [493, 593] width 9 height 12
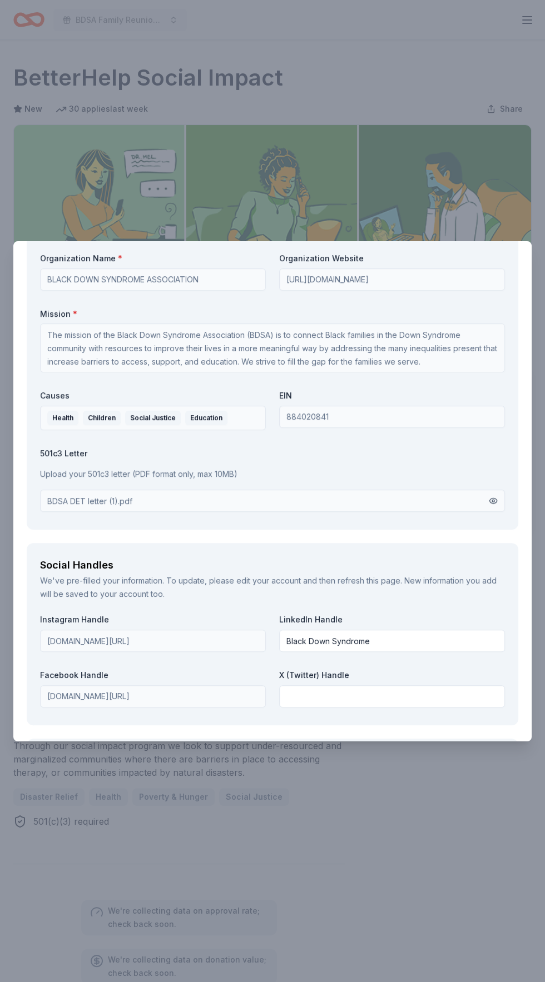
scroll to position [1247, 0]
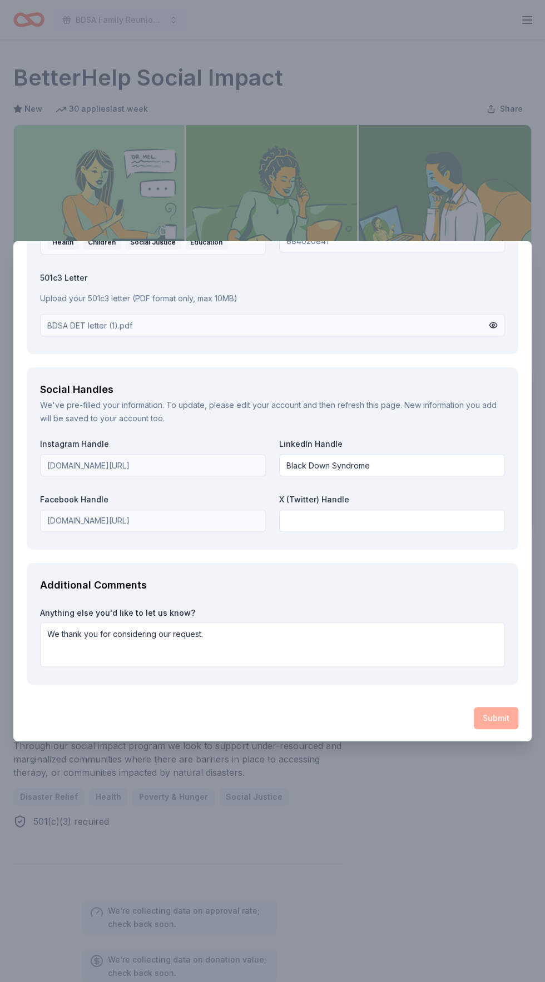
click at [506, 725] on div "Submit" at bounding box center [272, 718] width 491 height 22
